Goal: Task Accomplishment & Management: Manage account settings

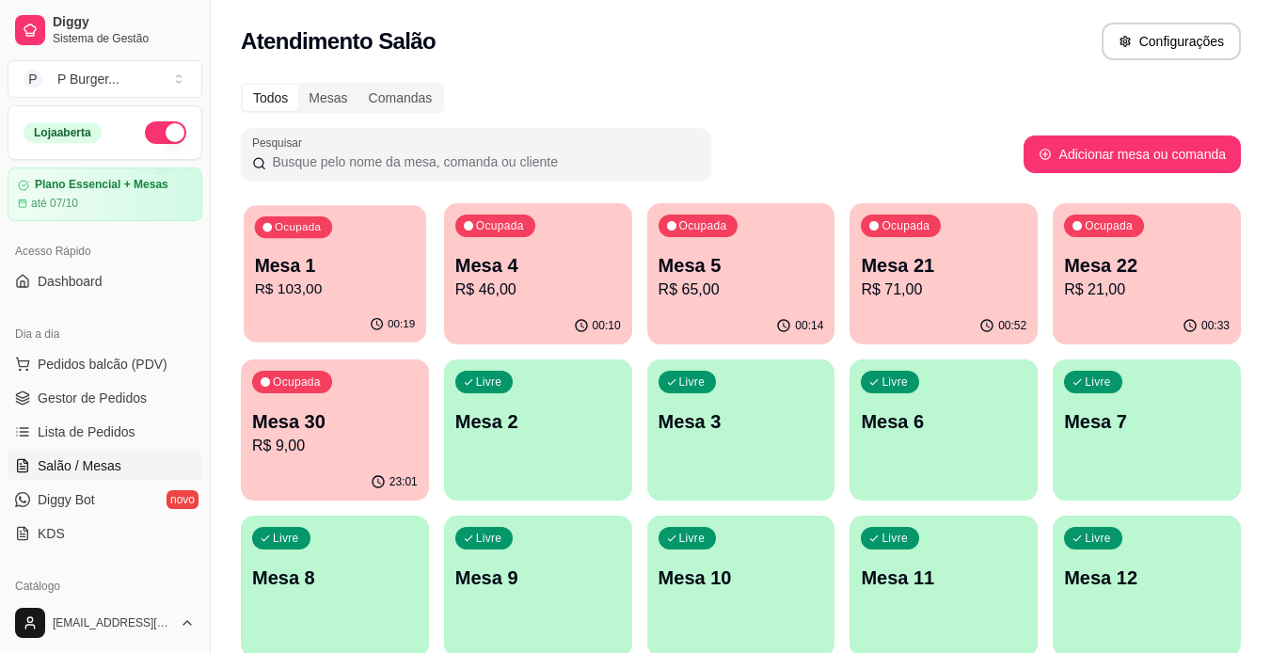
click at [382, 279] on p "R$ 103,00" at bounding box center [335, 290] width 161 height 22
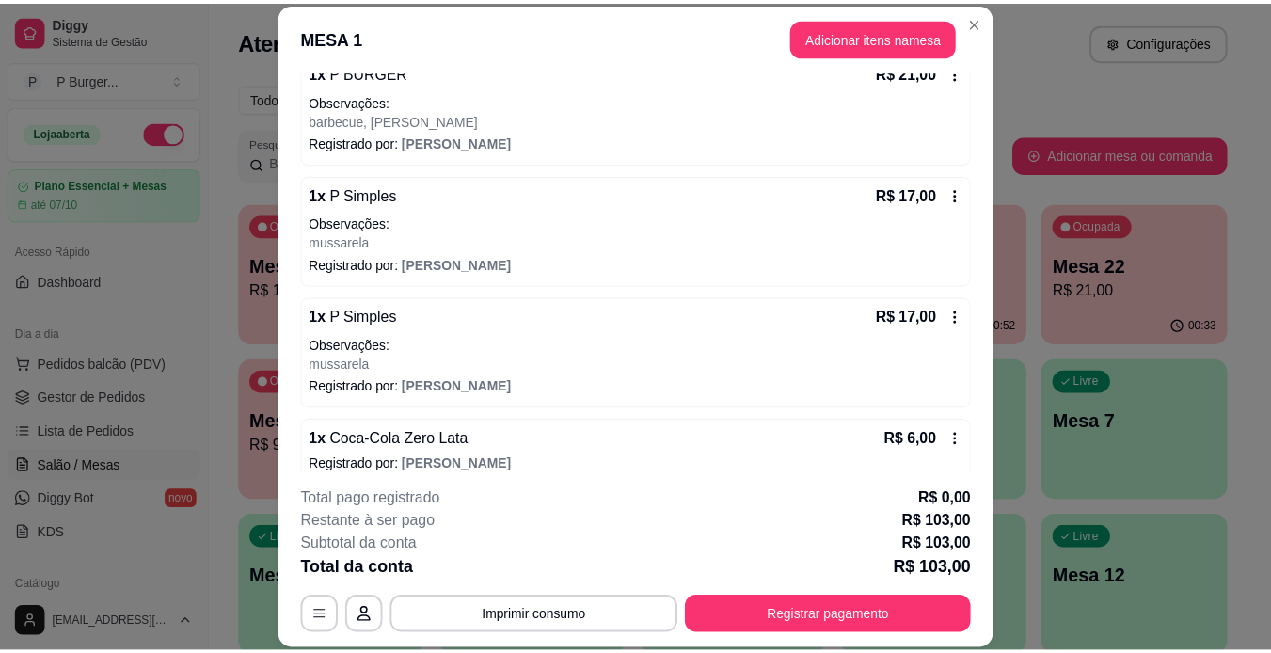
scroll to position [371, 0]
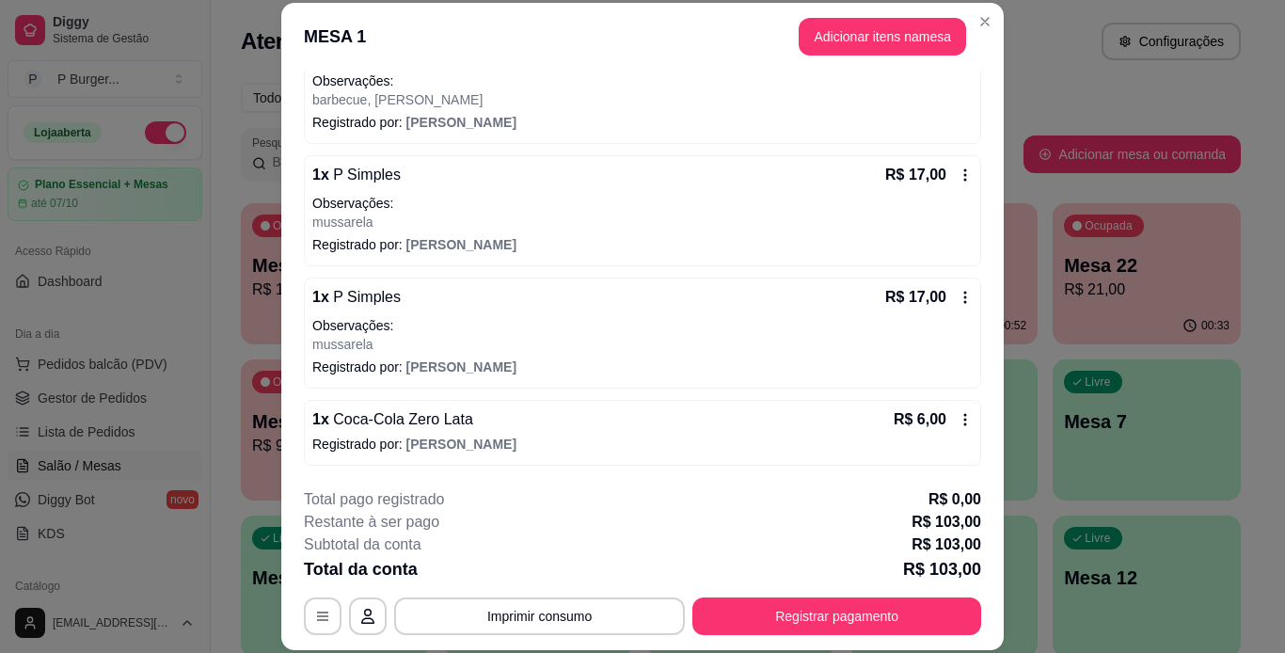
click at [958, 418] on icon at bounding box center [965, 419] width 15 height 15
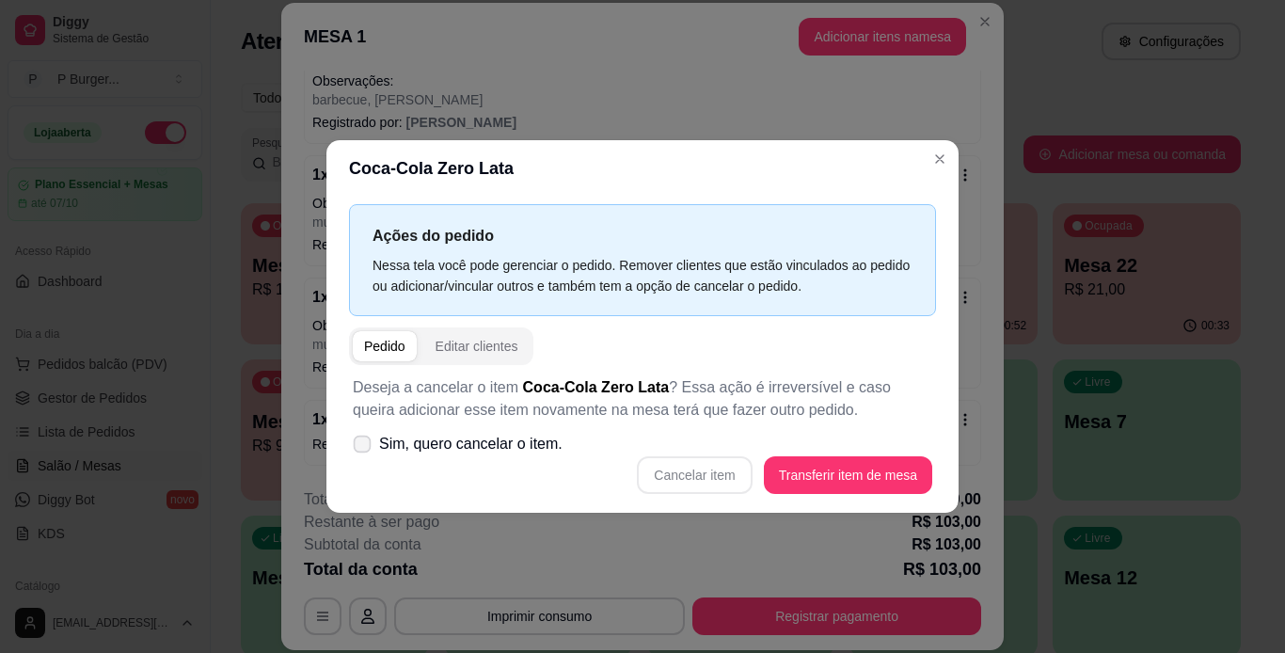
click at [372, 446] on label "Sim, quero cancelar o item." at bounding box center [457, 444] width 225 height 38
click at [364, 448] on input "Sim, quero cancelar o item." at bounding box center [358, 454] width 12 height 12
checkbox input "true"
click at [726, 485] on button "Cancelar item" at bounding box center [695, 475] width 112 height 37
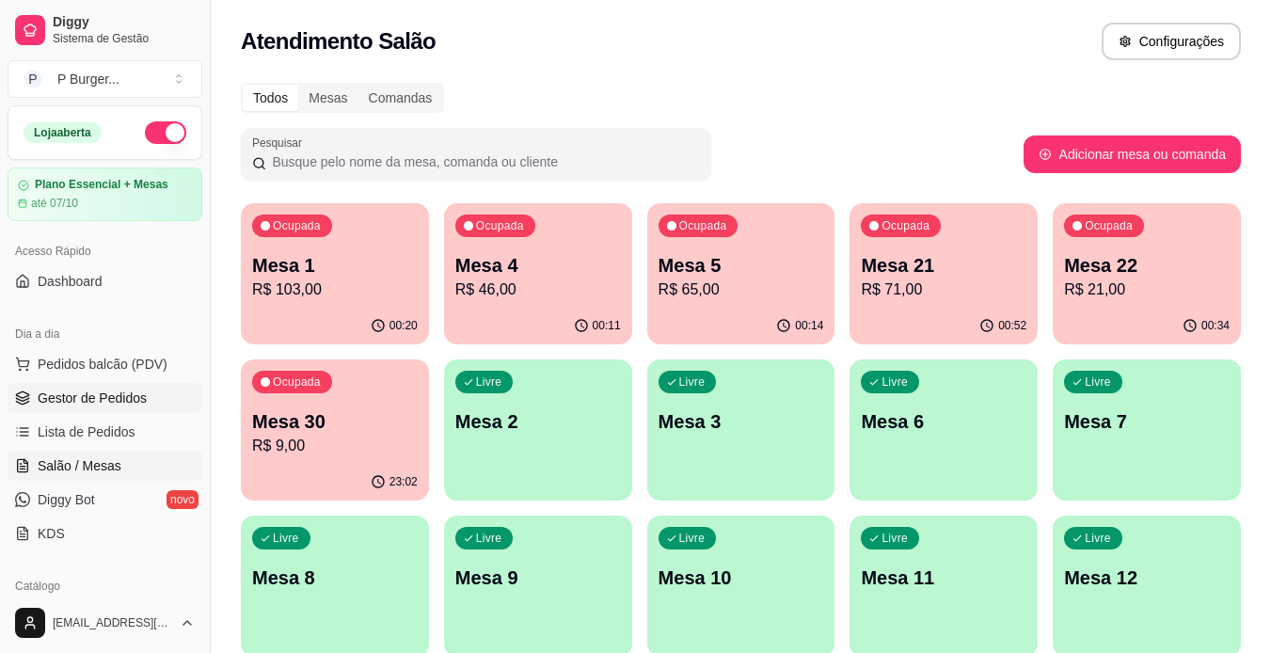
click at [73, 404] on span "Gestor de Pedidos" at bounding box center [92, 398] width 109 height 19
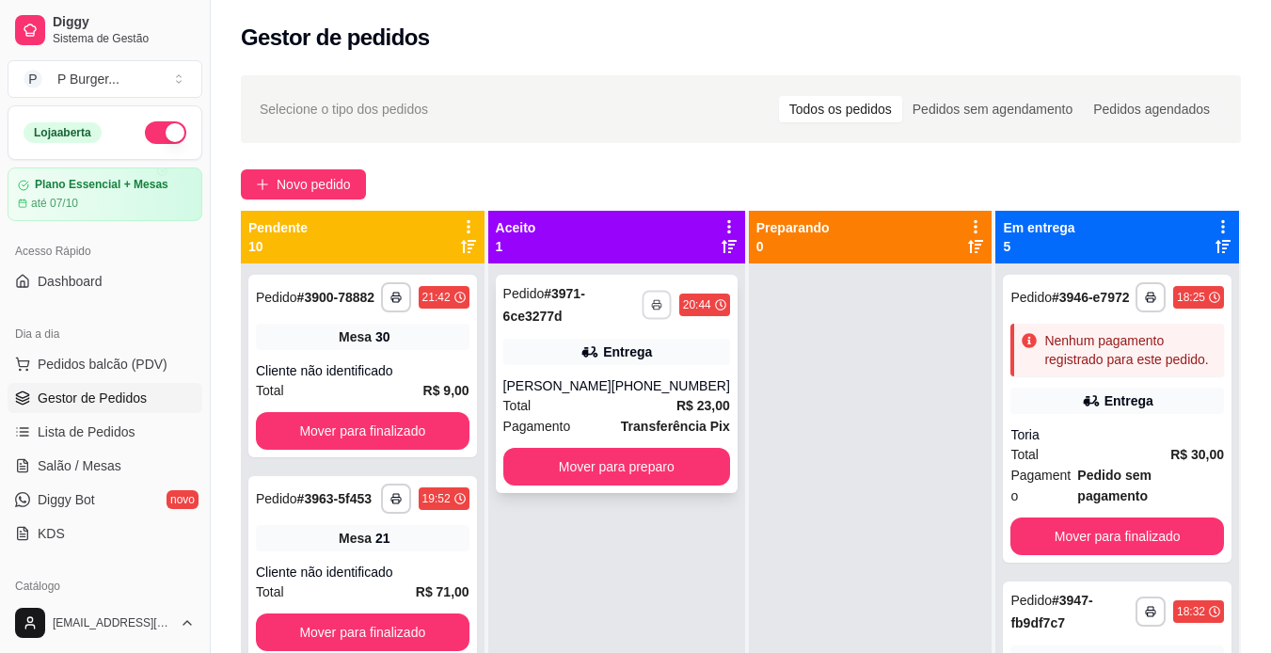
click at [644, 311] on button "button" at bounding box center [656, 304] width 29 height 29
click at [616, 362] on button "IMPRESSORA" at bounding box center [593, 370] width 132 height 29
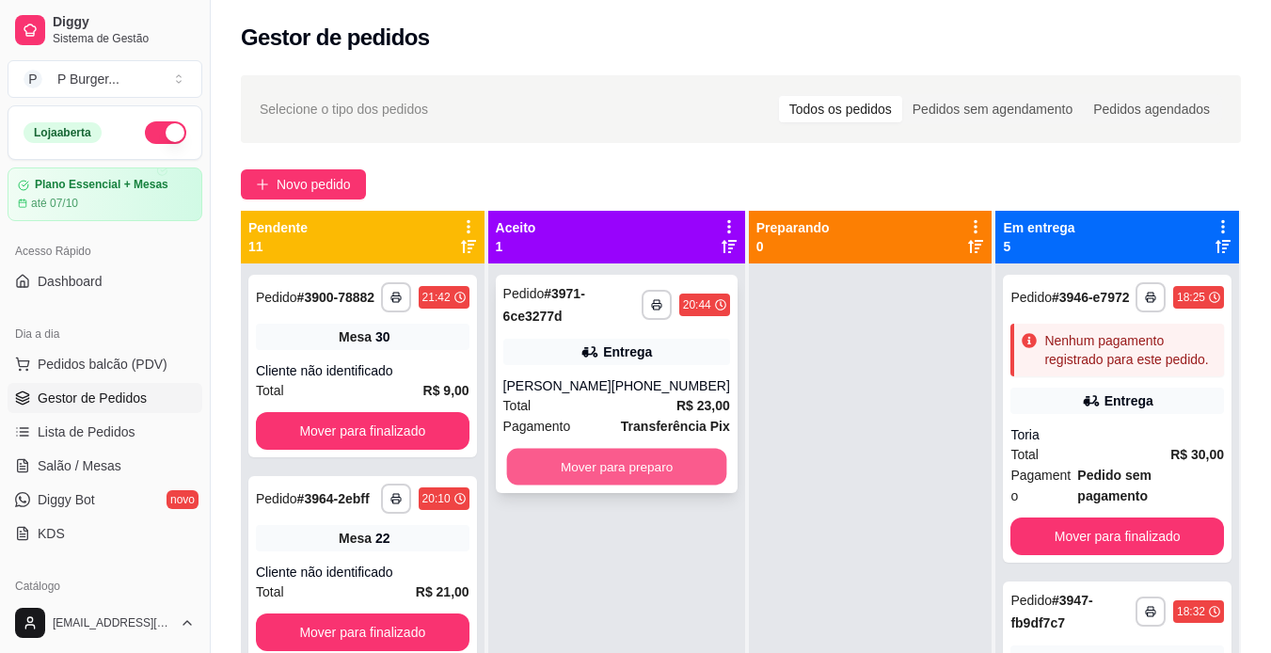
click at [647, 468] on button "Mover para preparo" at bounding box center [616, 467] width 220 height 37
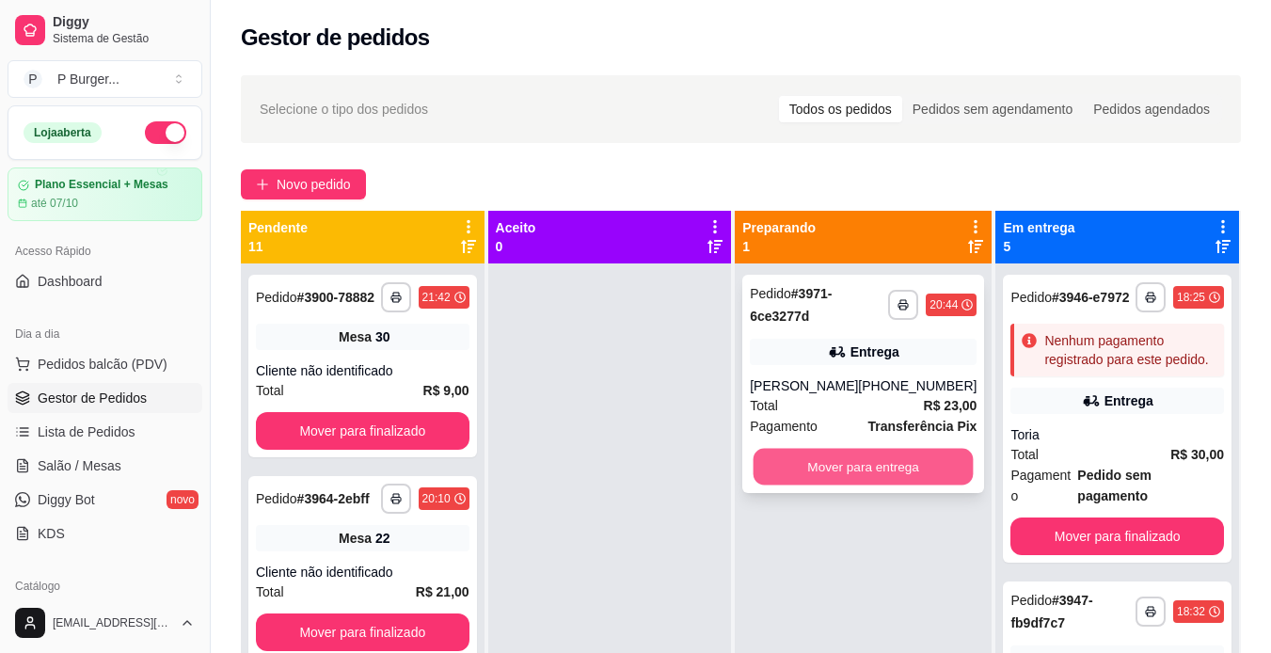
click at [798, 461] on button "Mover para entrega" at bounding box center [864, 467] width 220 height 37
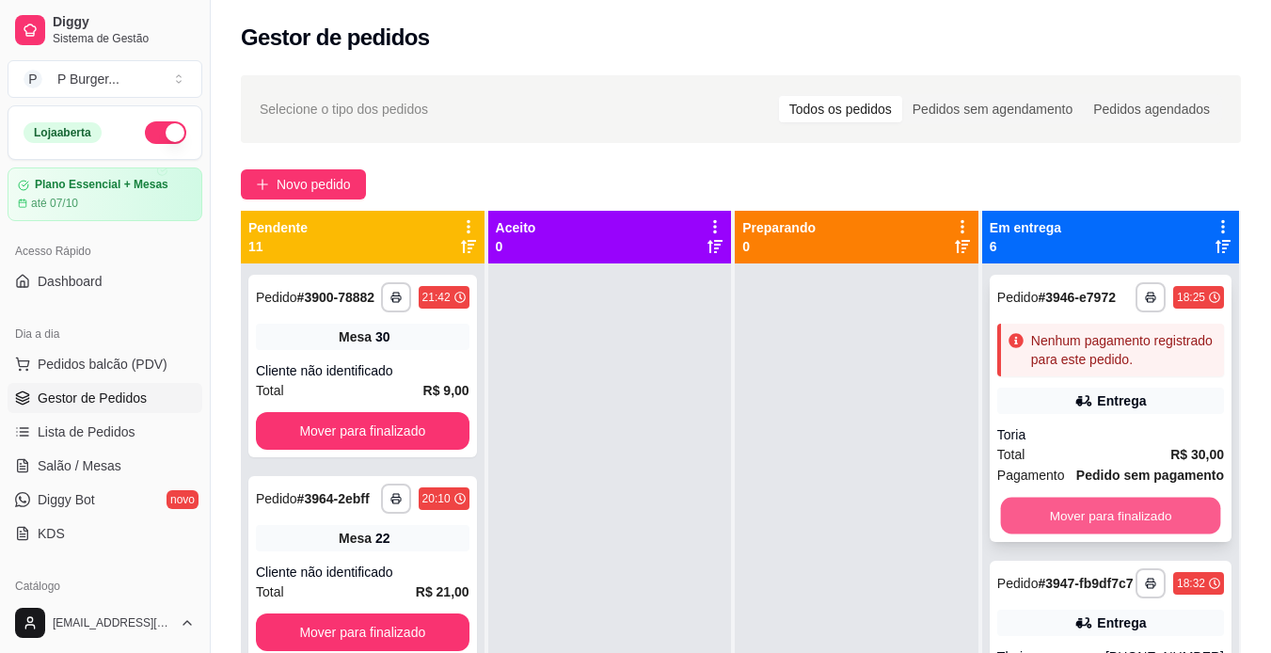
click at [1022, 535] on button "Mover para finalizado" at bounding box center [1110, 516] width 220 height 37
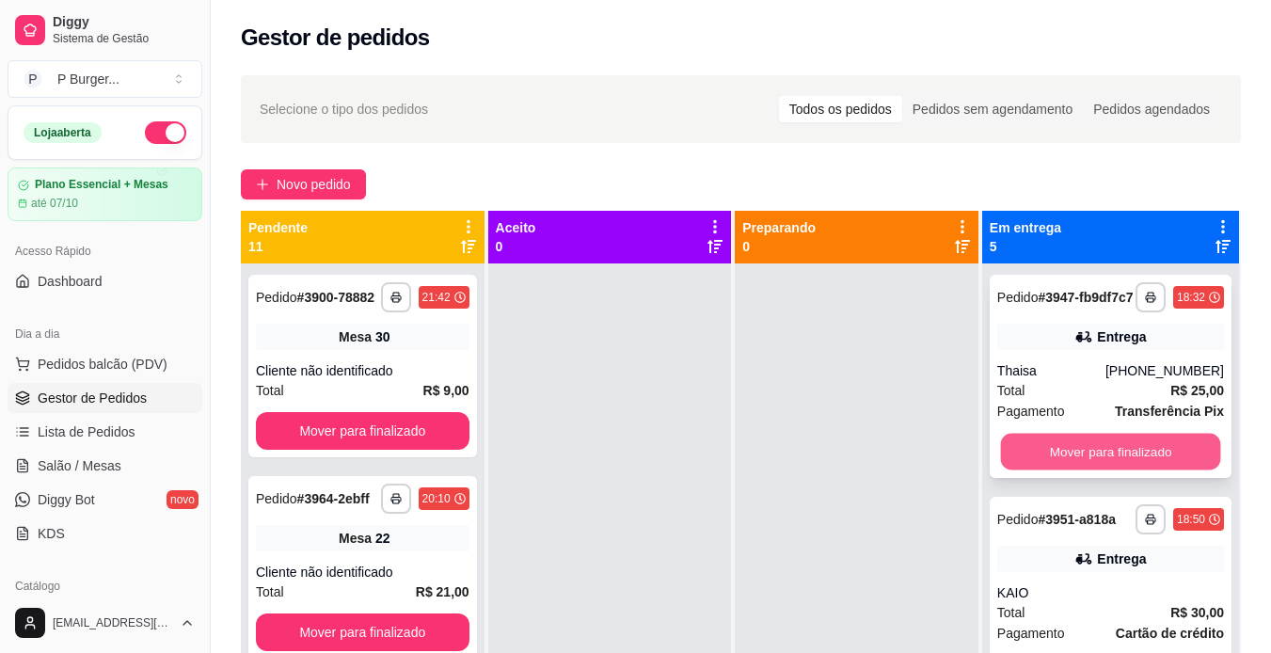
click at [1035, 466] on button "Mover para finalizado" at bounding box center [1110, 452] width 220 height 37
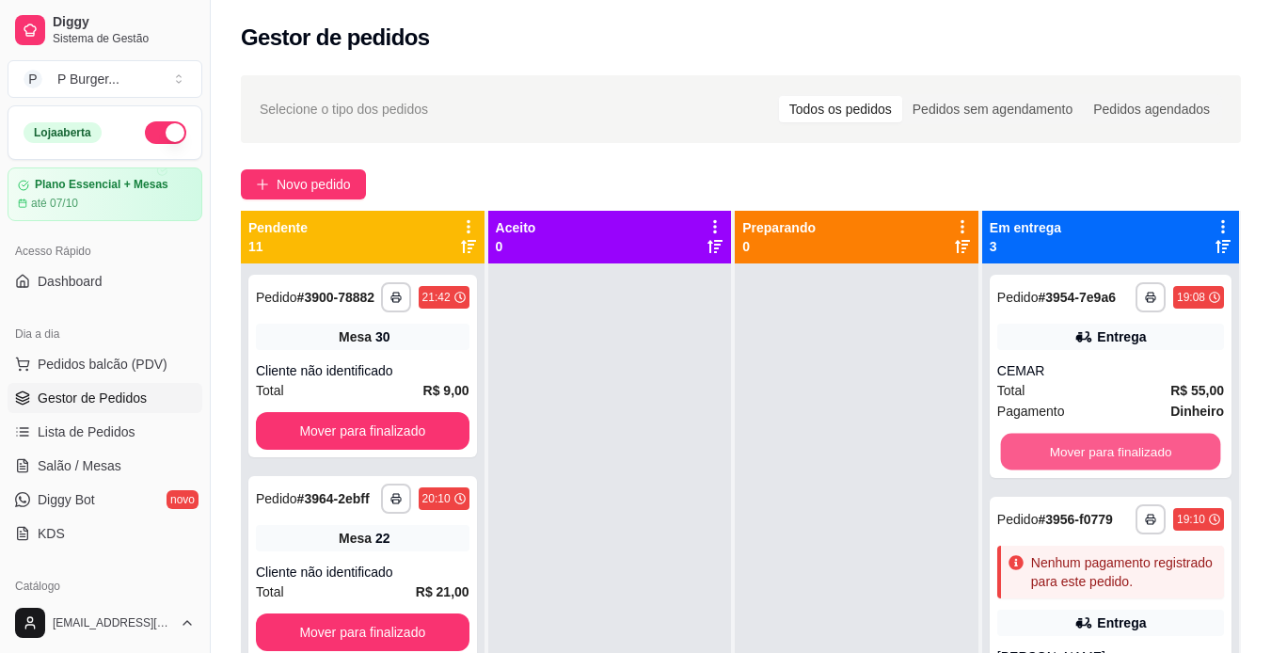
click at [1035, 466] on button "Mover para finalizado" at bounding box center [1110, 452] width 220 height 37
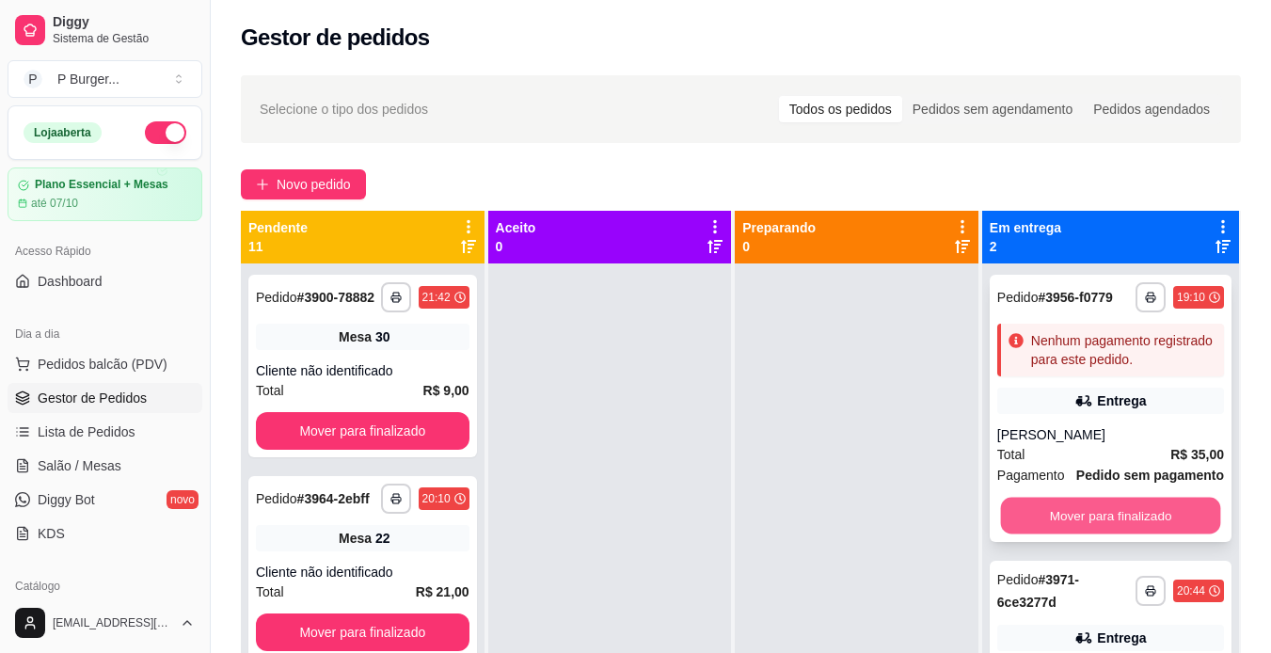
click at [1035, 512] on button "Mover para finalizado" at bounding box center [1110, 516] width 220 height 37
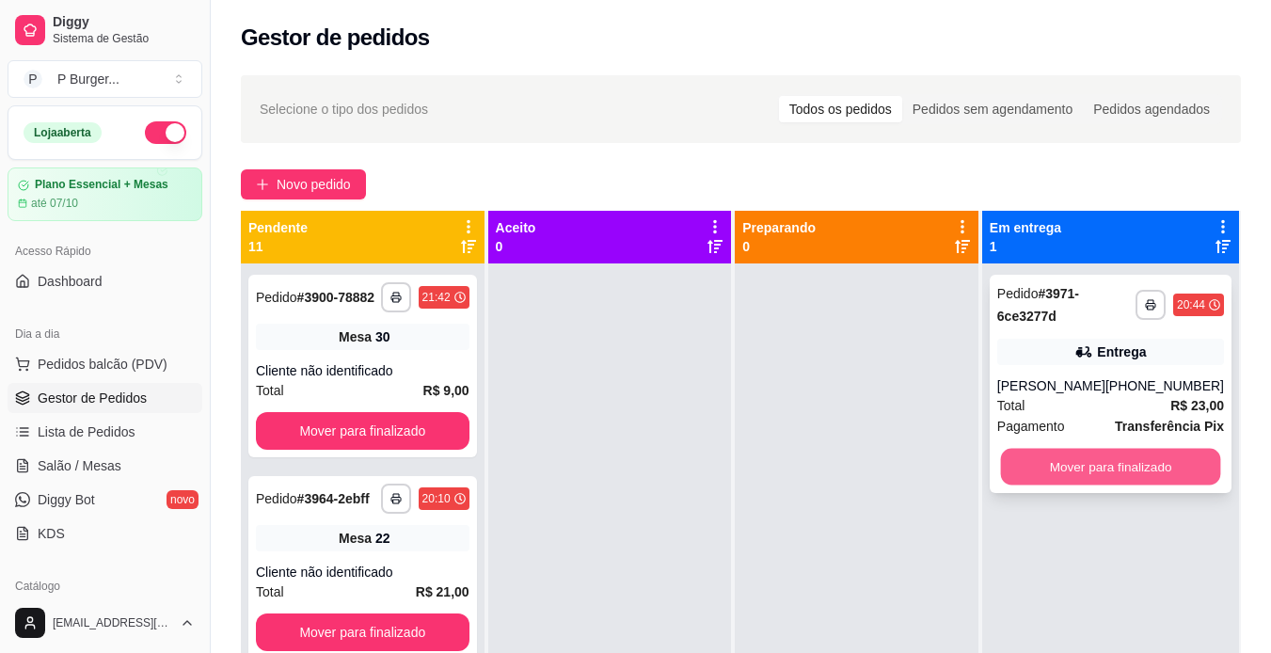
click at [1057, 451] on button "Mover para finalizado" at bounding box center [1110, 467] width 220 height 37
